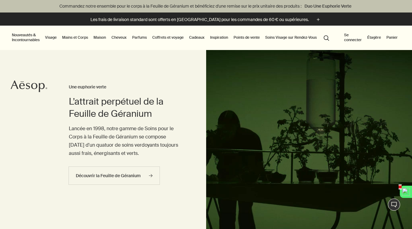
click at [98, 37] on link "Maison" at bounding box center [99, 37] width 15 height 7
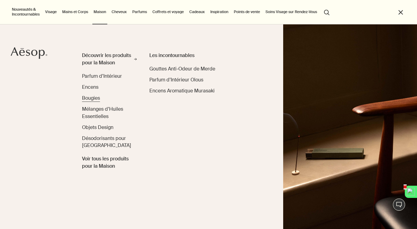
click at [92, 98] on span "Bougies" at bounding box center [91, 98] width 18 height 6
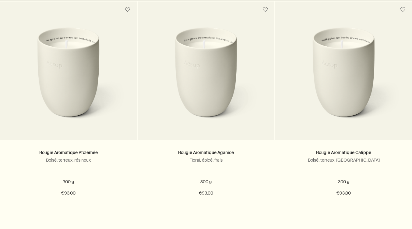
scroll to position [205, 0]
